Goal: Find specific page/section: Find specific page/section

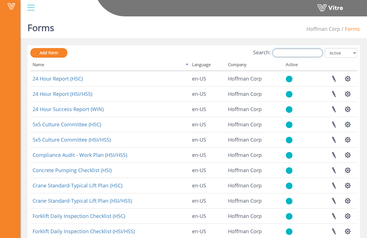
click at [304, 51] on input "Search:" at bounding box center [297, 53] width 50 height 8
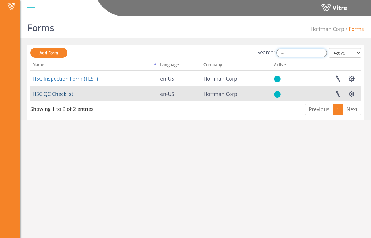
type input "hsc"
click at [67, 95] on link "HSC QC Checklist" at bounding box center [53, 94] width 41 height 7
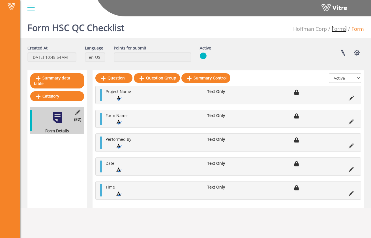
click at [343, 31] on link "Forms" at bounding box center [339, 28] width 15 height 7
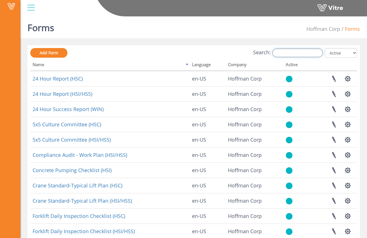
click at [293, 54] on input "Search:" at bounding box center [297, 53] width 50 height 8
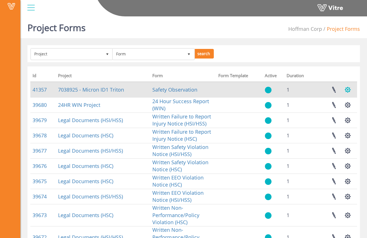
click at [345, 88] on button "button" at bounding box center [348, 89] width 14 height 15
click at [349, 90] on button "button" at bounding box center [348, 89] width 14 height 15
click at [344, 89] on button "button" at bounding box center [348, 89] width 14 height 15
click at [350, 93] on button "button" at bounding box center [348, 89] width 14 height 15
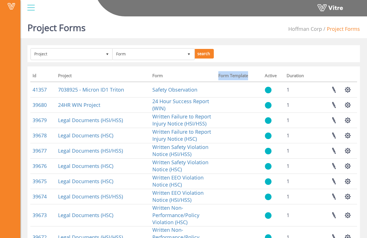
drag, startPoint x: 248, startPoint y: 75, endPoint x: 219, endPoint y: 78, distance: 29.0
click at [219, 78] on th "Form Template" at bounding box center [239, 76] width 46 height 11
click at [217, 76] on th "Form Template" at bounding box center [239, 76] width 46 height 11
drag, startPoint x: 219, startPoint y: 76, endPoint x: 248, endPoint y: 77, distance: 29.7
click at [248, 77] on th "Form Template" at bounding box center [239, 76] width 46 height 11
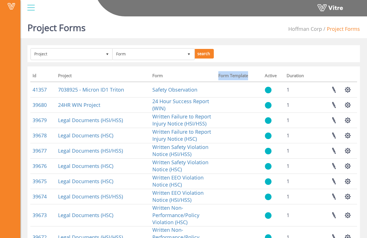
click at [252, 75] on th "Form Template" at bounding box center [239, 76] width 46 height 11
drag, startPoint x: 250, startPoint y: 76, endPoint x: 218, endPoint y: 76, distance: 31.7
click at [218, 76] on th "Form Template" at bounding box center [239, 76] width 46 height 11
click at [217, 76] on th "Form Template" at bounding box center [239, 76] width 46 height 11
drag, startPoint x: 220, startPoint y: 76, endPoint x: 248, endPoint y: 76, distance: 28.6
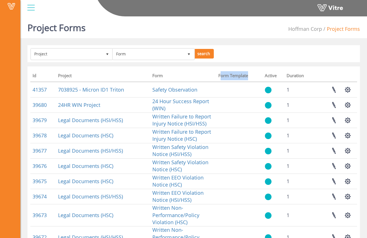
click at [248, 76] on th "Form Template" at bounding box center [239, 76] width 46 height 11
drag, startPoint x: 248, startPoint y: 76, endPoint x: 218, endPoint y: 76, distance: 30.6
click at [218, 76] on th "Form Template" at bounding box center [239, 76] width 46 height 11
click at [215, 74] on th "Form" at bounding box center [183, 76] width 66 height 11
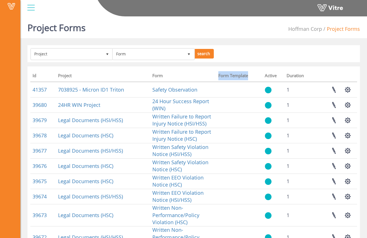
drag, startPoint x: 219, startPoint y: 76, endPoint x: 248, endPoint y: 75, distance: 29.7
click at [248, 75] on th "Form Template" at bounding box center [239, 76] width 46 height 11
click at [251, 74] on th "Form Template" at bounding box center [239, 76] width 46 height 11
drag, startPoint x: 248, startPoint y: 76, endPoint x: 218, endPoint y: 77, distance: 30.0
click at [218, 77] on th "Form Template" at bounding box center [239, 76] width 46 height 11
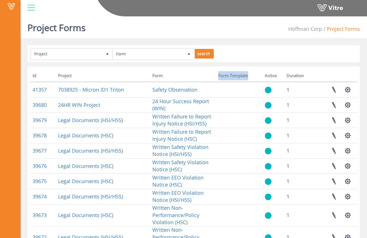
click at [216, 75] on th "Form Template" at bounding box center [239, 76] width 46 height 11
drag, startPoint x: 219, startPoint y: 76, endPoint x: 247, endPoint y: 75, distance: 28.6
click at [247, 75] on th "Form Template" at bounding box center [239, 76] width 46 height 11
click at [251, 72] on th "Form Template" at bounding box center [239, 76] width 46 height 11
drag, startPoint x: 249, startPoint y: 76, endPoint x: 219, endPoint y: 76, distance: 30.0
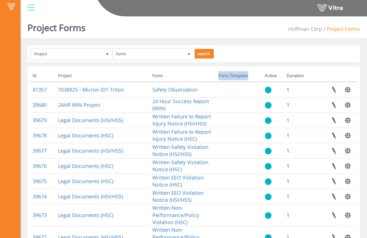
click at [219, 76] on th "Form Template" at bounding box center [239, 76] width 46 height 11
click at [215, 74] on th "Form" at bounding box center [183, 76] width 66 height 11
